Goal: Transaction & Acquisition: Register for event/course

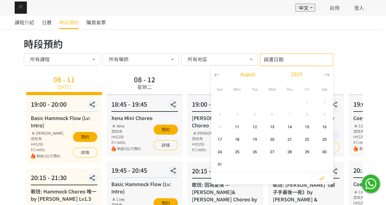
click at [296, 61] on div "篩選日期 [DATE] Sun Mon Tue Wed Thu Fri Sat 1 2 3 4 5 6 7 8 9 10 11 12 13 14 15 16 …" at bounding box center [296, 59] width 73 height 13
click at [308, 137] on span "22" at bounding box center [307, 140] width 14 height 6
type input "[DATE] - ..."
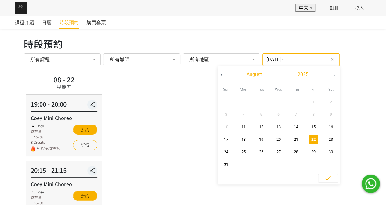
scroll to position [52, 0]
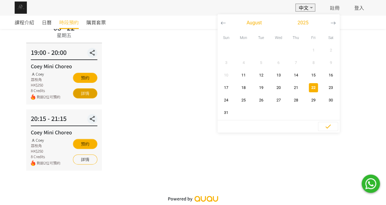
click at [90, 95] on link "詳情" at bounding box center [85, 93] width 24 height 10
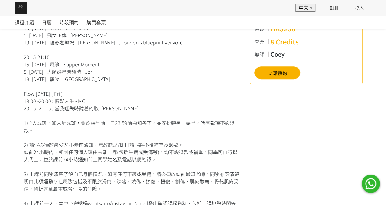
scroll to position [183, 0]
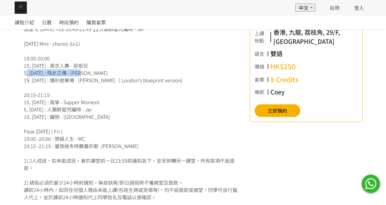
drag, startPoint x: 24, startPoint y: 70, endPoint x: 92, endPoint y: 73, distance: 67.8
click at [92, 73] on div "加堂 5, 12 Aug TUE 20:45-21:45 🎵紅薔薇白玫瑰 - G.E.M 加堂 9, 16 Sep TUE 20:45-21:45 🎵人類群星…" at bounding box center [132, 135] width 216 height 234
drag, startPoint x: 94, startPoint y: 110, endPoint x: 82, endPoint y: 111, distance: 12.0
click at [82, 111] on div "加堂 5, 12 Aug TUE 20:45-21:45 🎵紅薔薇白玫瑰 - G.E.M 加堂 9, 16 Sep TUE 20:45-21:45 🎵人類群星…" at bounding box center [132, 135] width 216 height 234
drag, startPoint x: 30, startPoint y: 117, endPoint x: 36, endPoint y: 115, distance: 5.6
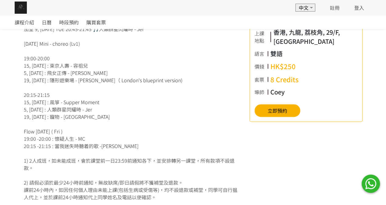
click at [31, 117] on div "加堂 5, 12 Aug TUE 20:45-21:45 🎵紅薔薇白玫瑰 - G.E.M 加堂 9, 16 Sep TUE 20:45-21:45 🎵人類群星…" at bounding box center [132, 135] width 216 height 234
drag, startPoint x: 50, startPoint y: 101, endPoint x: 34, endPoint y: 102, distance: 16.2
click at [34, 102] on div "加堂 5, 12 Aug TUE 20:45-21:45 🎵紅薔薇白玫瑰 - G.E.M 加堂 9, 16 Sep TUE 20:45-21:45 🎵人類群星…" at bounding box center [132, 135] width 216 height 234
click at [73, 86] on div "加堂 5, 12 Aug TUE 20:45-21:45 🎵紅薔薇白玫瑰 - G.E.M 加堂 9, 16 Sep TUE 20:45-21:45 🎵人類群星…" at bounding box center [132, 135] width 216 height 234
drag, startPoint x: 75, startPoint y: 65, endPoint x: 41, endPoint y: 64, distance: 34.2
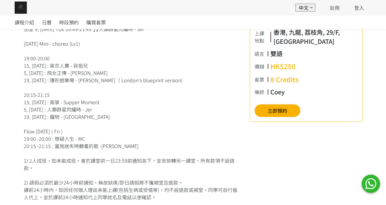
click at [41, 64] on div "加堂 5, 12 Aug TUE 20:45-21:45 🎵紅薔薇白玫瑰 - G.E.M 加堂 9, 16 Sep TUE 20:45-21:45 🎵人類群星…" at bounding box center [132, 135] width 216 height 234
drag, startPoint x: 92, startPoint y: 141, endPoint x: 19, endPoint y: 141, distance: 73.2
